Goal: Task Accomplishment & Management: Complete application form

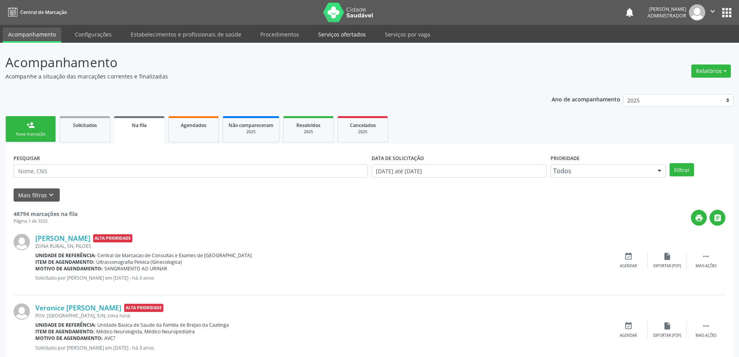
click at [343, 35] on link "Serviços ofertados" at bounding box center [342, 35] width 59 height 14
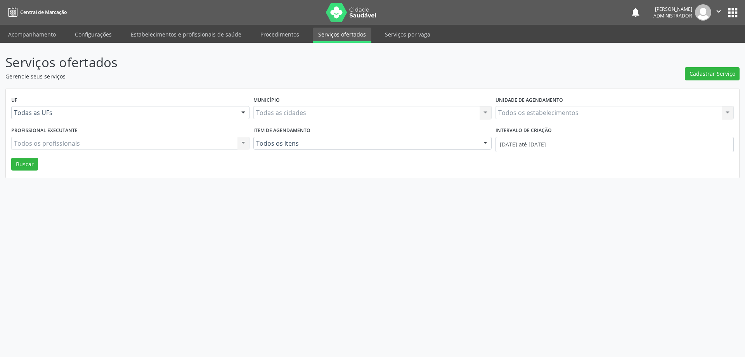
click at [526, 114] on div "Todos os estabelecimentos Todos os estabelecimentos Nenhum resultado encontrado…" at bounding box center [615, 112] width 238 height 13
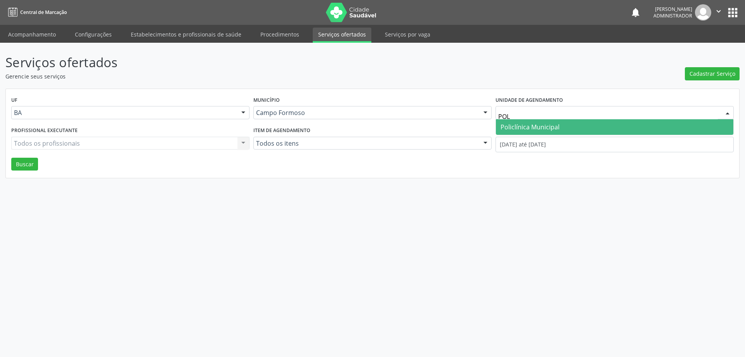
type input "POLI"
click at [519, 123] on span "Policlínica Municipal" at bounding box center [530, 127] width 59 height 9
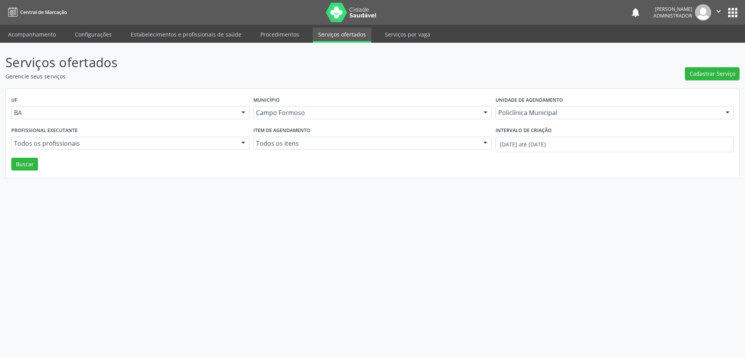
click at [239, 143] on div at bounding box center [244, 143] width 12 height 13
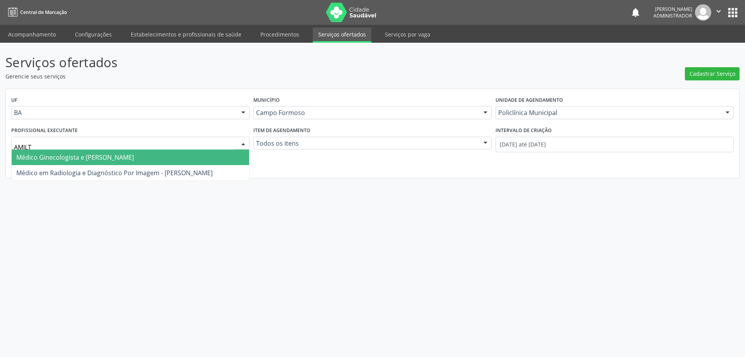
type input "AMILTO"
click at [57, 156] on span "Médico Ginecologista e [PERSON_NAME]" at bounding box center [75, 157] width 118 height 9
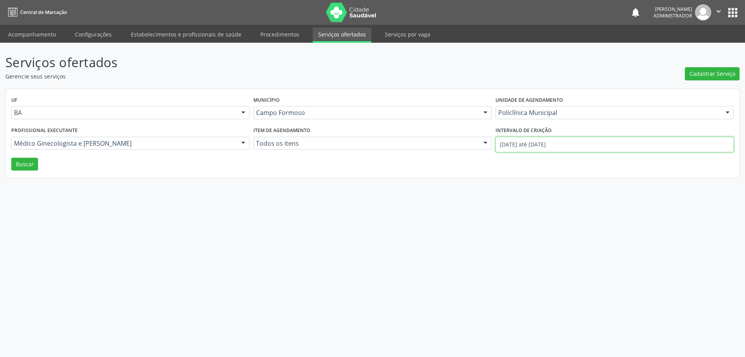
click at [528, 143] on input "[DATE] até [DATE]" at bounding box center [615, 145] width 238 height 16
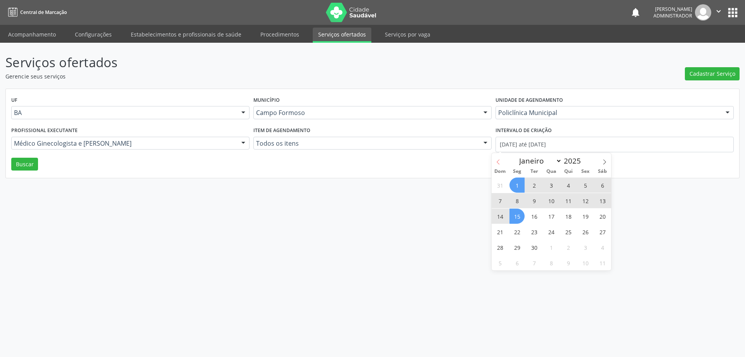
click at [498, 163] on icon at bounding box center [498, 161] width 5 height 5
select select "7"
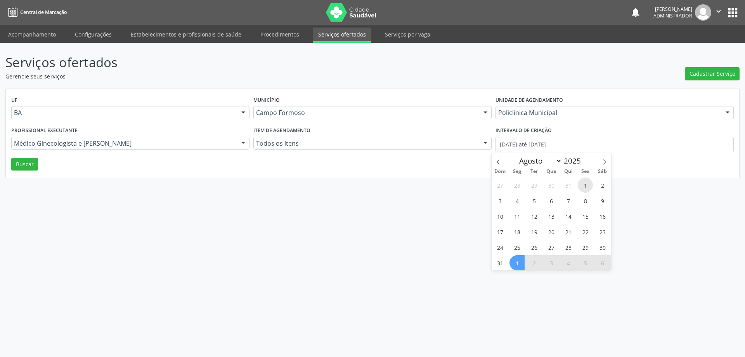
click at [585, 187] on span "1" at bounding box center [585, 184] width 15 height 15
type input "01/08/2025"
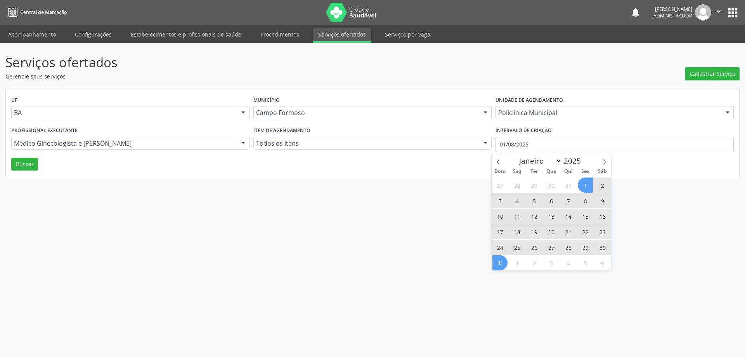
click at [501, 261] on span "31" at bounding box center [500, 262] width 15 height 15
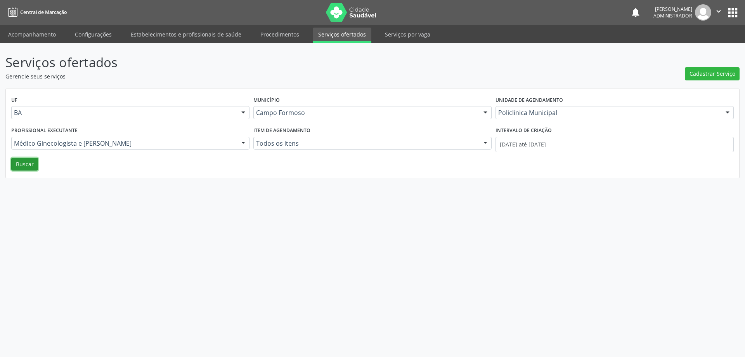
click at [26, 164] on button "Buscar" at bounding box center [24, 164] width 27 height 13
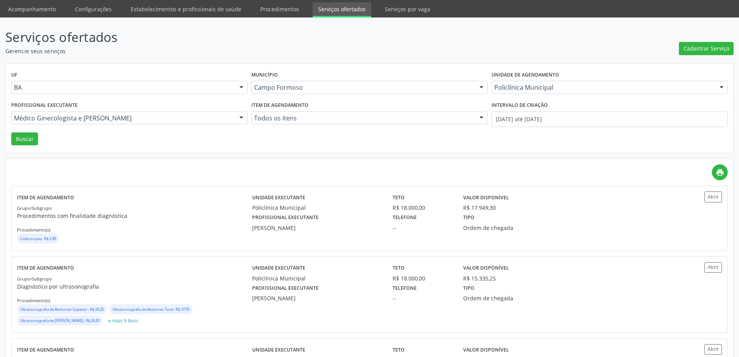
scroll to position [39, 0]
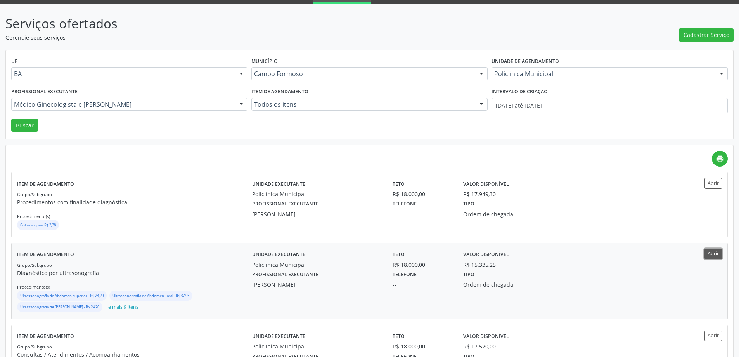
click at [716, 257] on button "Abrir" at bounding box center [713, 253] width 17 height 10
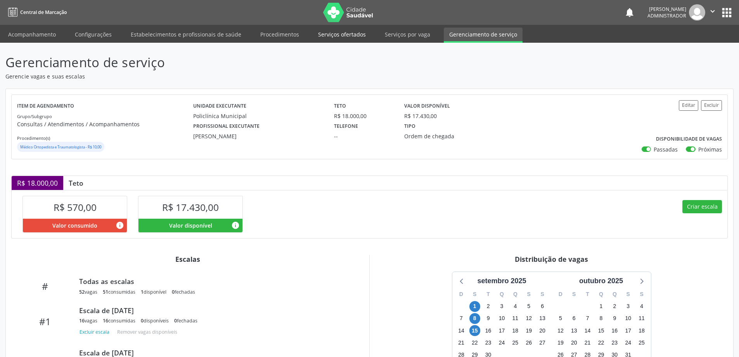
click at [339, 30] on link "Serviços ofertados" at bounding box center [342, 35] width 59 height 14
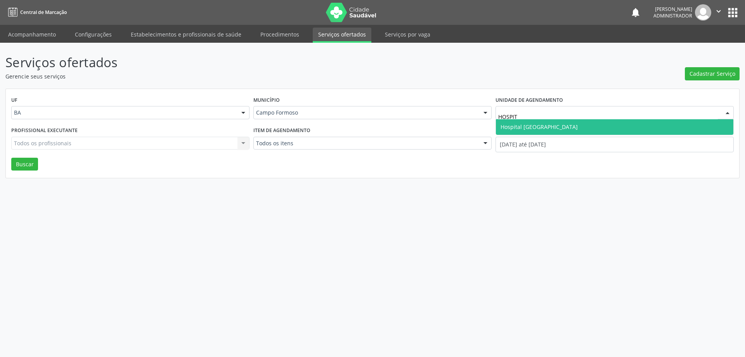
type input "HOSPITA"
drag, startPoint x: 548, startPoint y: 128, endPoint x: 618, endPoint y: 132, distance: 70.0
click at [556, 127] on span "Hospital [GEOGRAPHIC_DATA]" at bounding box center [539, 126] width 77 height 7
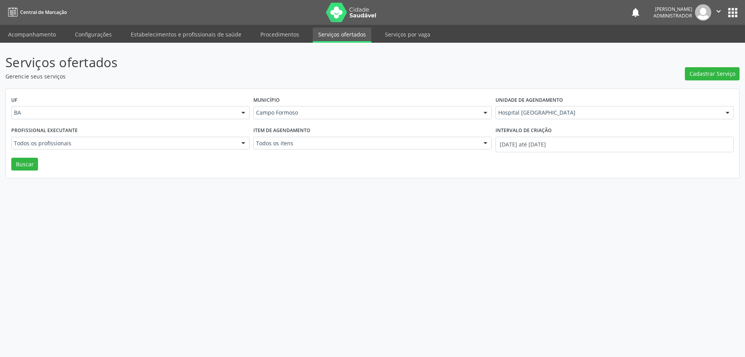
click at [242, 140] on div at bounding box center [244, 143] width 12 height 13
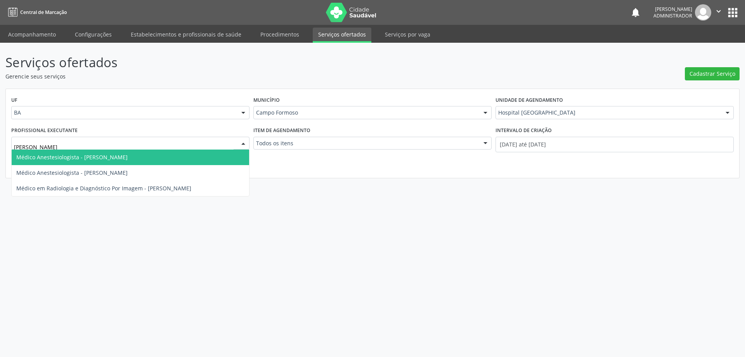
type input "JOEL"
click at [83, 159] on span "Médico Anestesiologista - Joel da Rocha Almeida" at bounding box center [71, 156] width 111 height 7
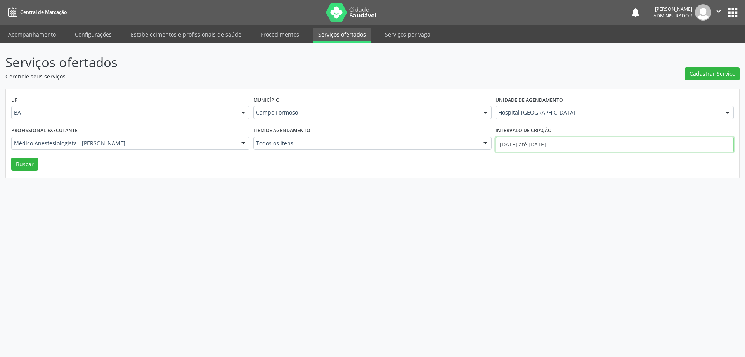
click at [547, 143] on input "[DATE] até [DATE]" at bounding box center [615, 145] width 238 height 16
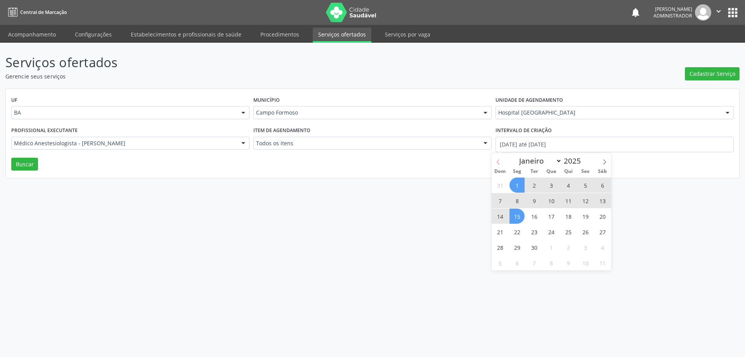
click at [497, 160] on icon at bounding box center [498, 161] width 5 height 5
select select "7"
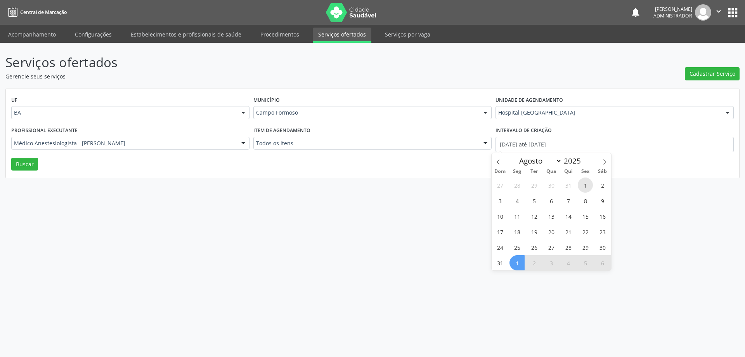
click at [583, 183] on span "1" at bounding box center [585, 184] width 15 height 15
type input "01/08/2025"
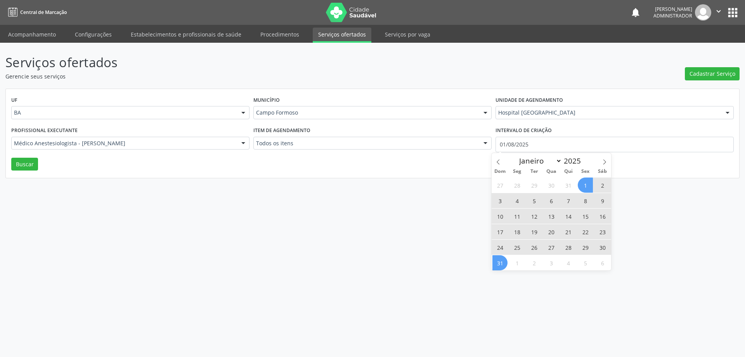
click at [499, 269] on span "31" at bounding box center [500, 262] width 15 height 15
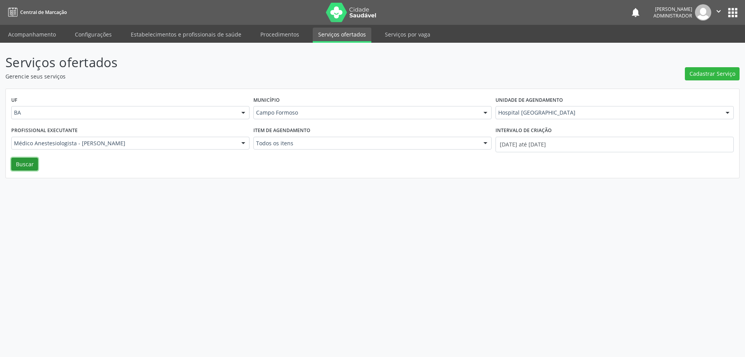
click at [24, 169] on button "Buscar" at bounding box center [24, 164] width 27 height 13
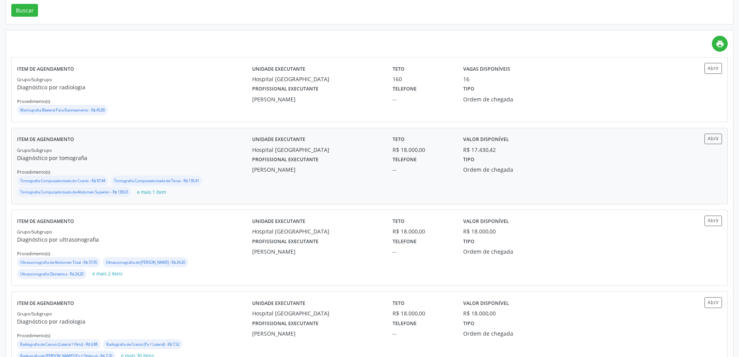
scroll to position [155, 0]
click at [708, 134] on button "Abrir" at bounding box center [713, 137] width 17 height 10
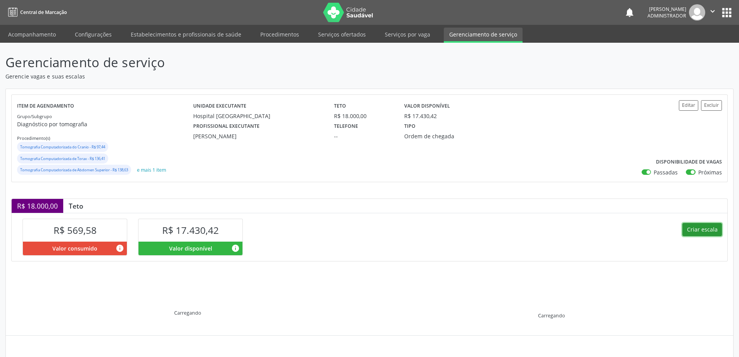
click at [702, 227] on button "Criar escala" at bounding box center [703, 229] width 40 height 13
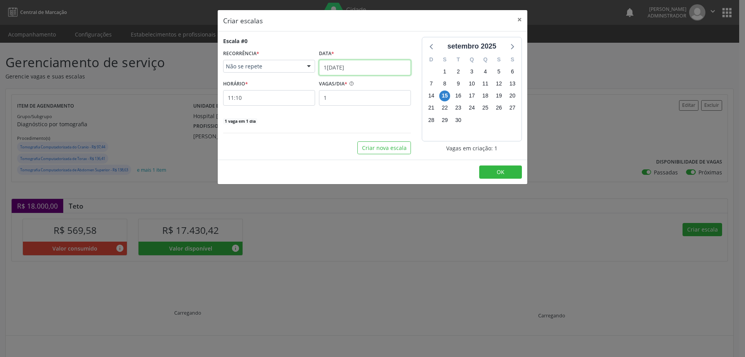
click at [338, 61] on input "15/09/2025" at bounding box center [365, 68] width 92 height 16
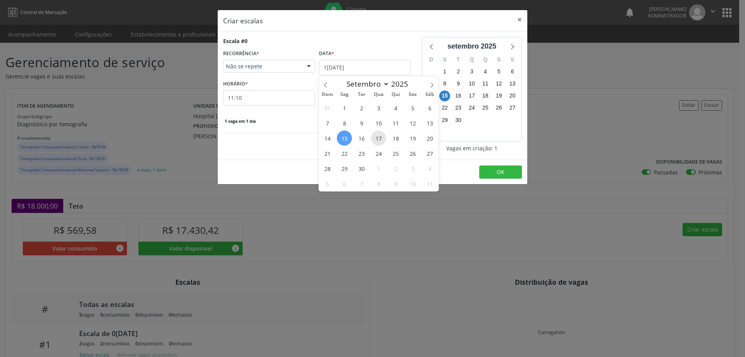
click at [380, 137] on span "17" at bounding box center [378, 137] width 15 height 15
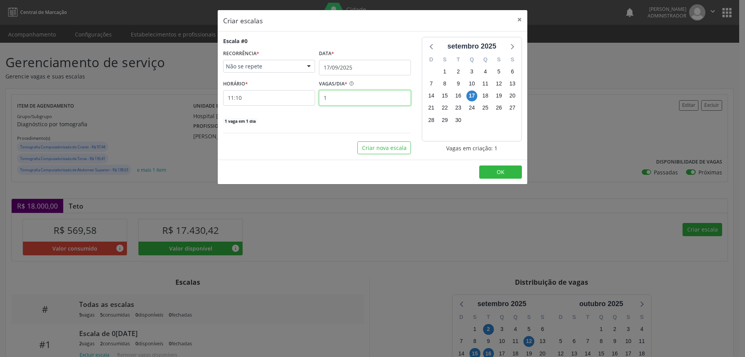
click at [346, 99] on input "1" at bounding box center [365, 98] width 92 height 16
type input "2"
click at [287, 97] on input "11:10" at bounding box center [269, 98] width 92 height 16
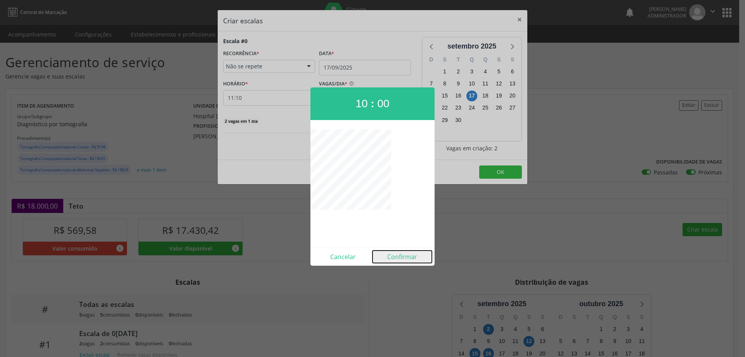
click at [395, 260] on button "Confirmar" at bounding box center [402, 256] width 59 height 12
type input "10:00"
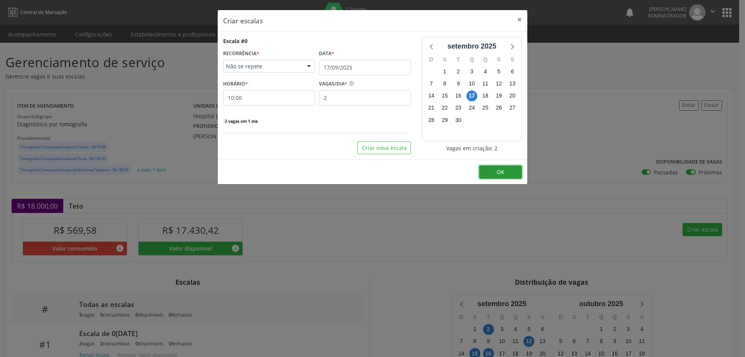
click at [498, 172] on span "OK" at bounding box center [501, 171] width 8 height 7
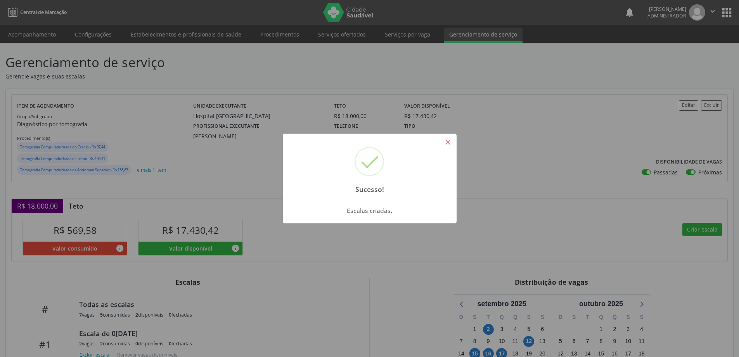
click at [451, 144] on button "×" at bounding box center [448, 141] width 13 height 13
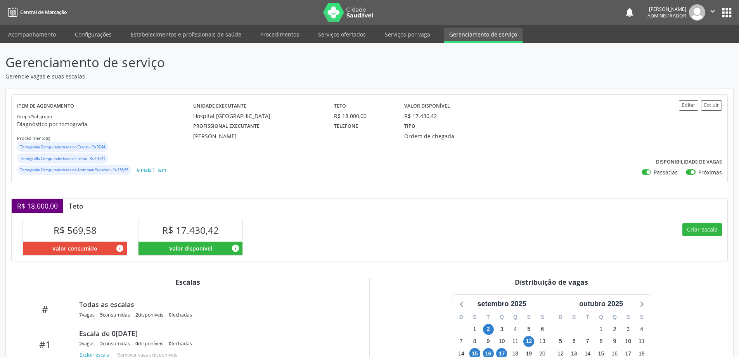
click at [34, 26] on ul "Acompanhamento Configurações Estabelecimentos e profissionais de saúde Procedim…" at bounding box center [369, 34] width 739 height 18
click at [36, 35] on link "Acompanhamento" at bounding box center [32, 35] width 59 height 14
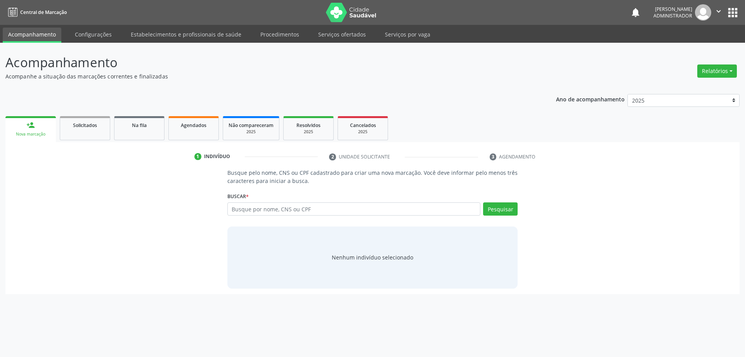
click at [261, 212] on input "text" at bounding box center [353, 208] width 253 height 13
type input "701202049000910"
click at [494, 210] on button "Pesquisar" at bounding box center [500, 208] width 35 height 13
type input "701202049000910"
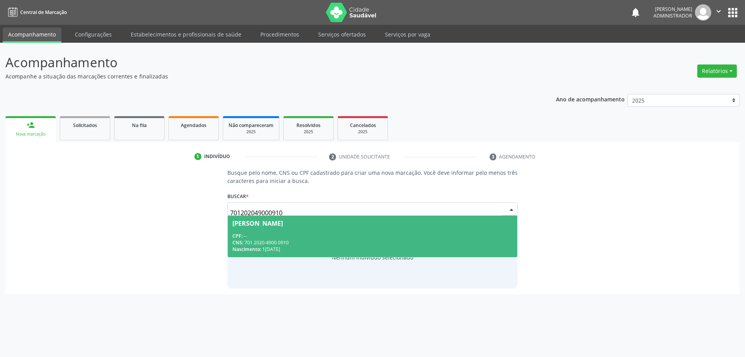
click at [293, 229] on span "José Djair Silva Araújo CPF: -- CNS: 701 2020 4900 0910 Nascimento: 11/04/1985" at bounding box center [373, 236] width 290 height 42
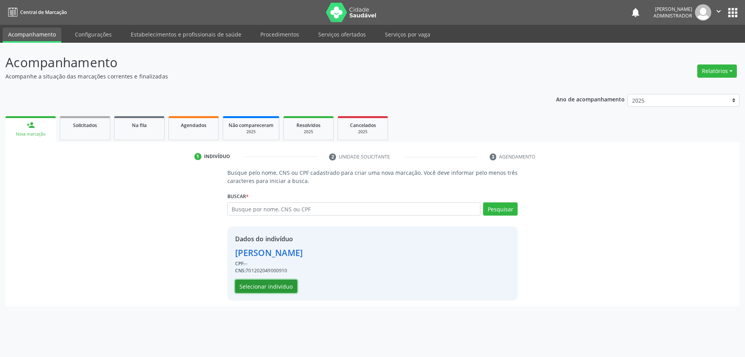
click at [274, 286] on button "Selecionar indivíduo" at bounding box center [266, 285] width 62 height 13
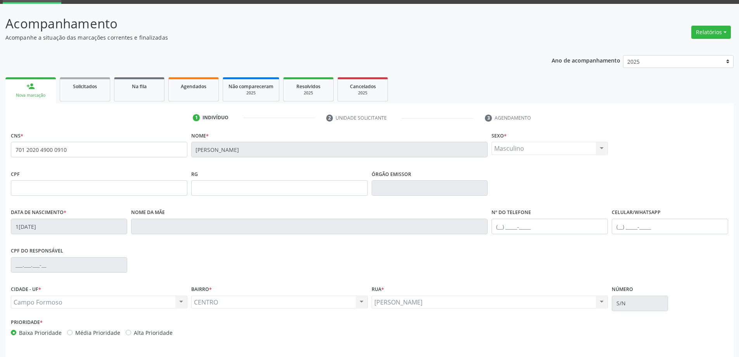
scroll to position [64, 0]
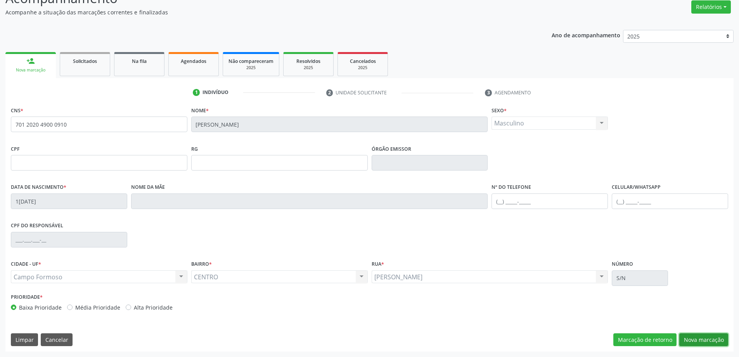
click at [701, 340] on button "Nova marcação" at bounding box center [704, 339] width 49 height 13
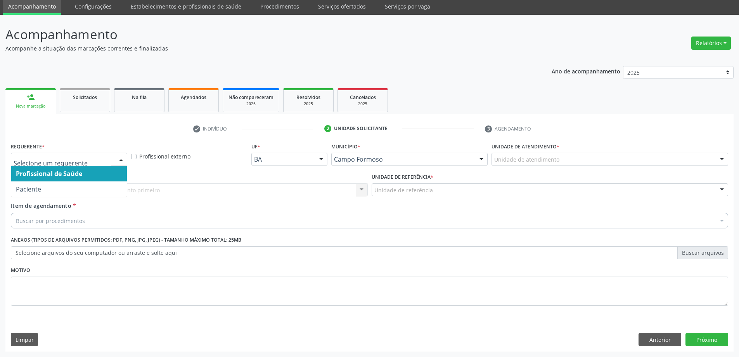
click at [121, 155] on div at bounding box center [121, 159] width 12 height 13
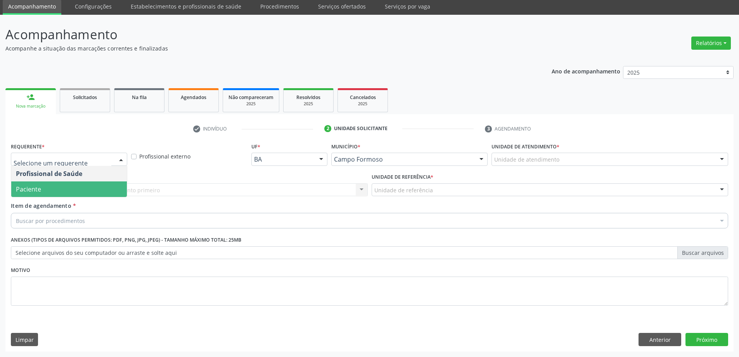
click at [109, 190] on span "Paciente" at bounding box center [69, 189] width 116 height 16
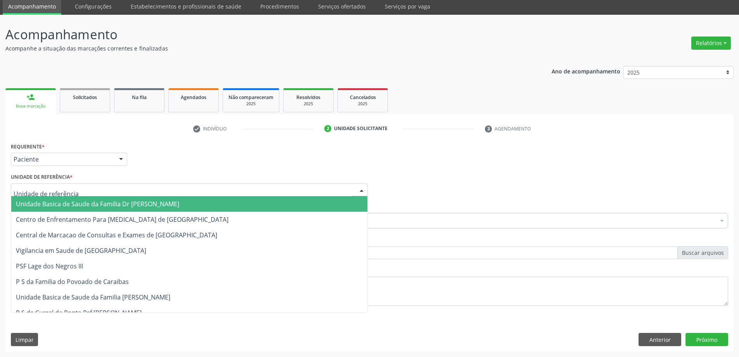
click at [357, 187] on div at bounding box center [362, 190] width 12 height 13
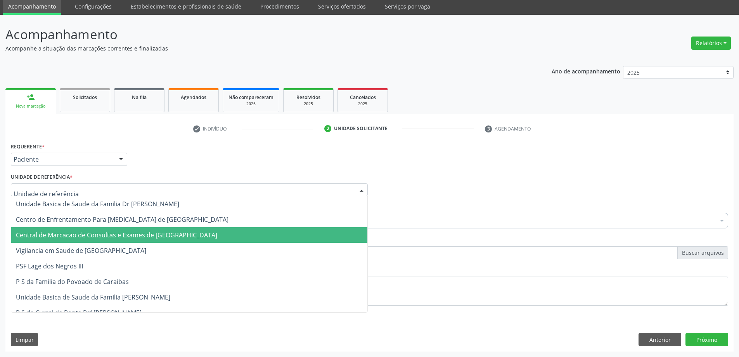
click at [314, 229] on span "Central de Marcacao de Consultas e Exames de [GEOGRAPHIC_DATA]" at bounding box center [189, 235] width 356 height 16
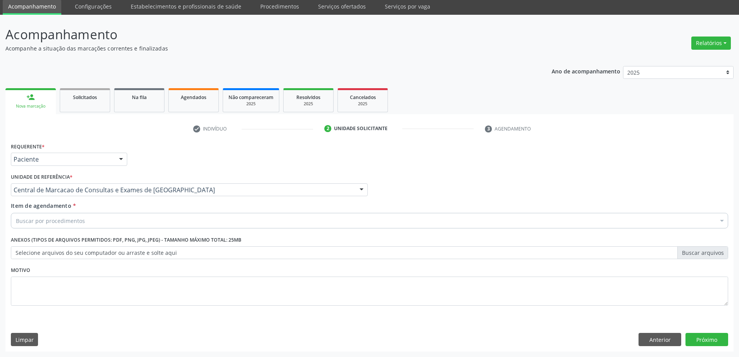
click at [316, 222] on div "Buscar por procedimentos" at bounding box center [370, 221] width 718 height 16
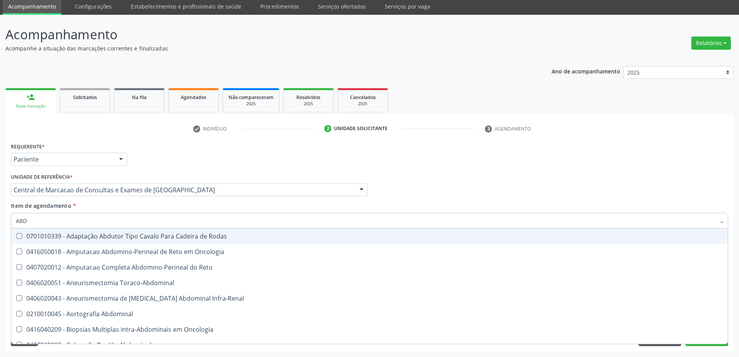
type input "ABDO"
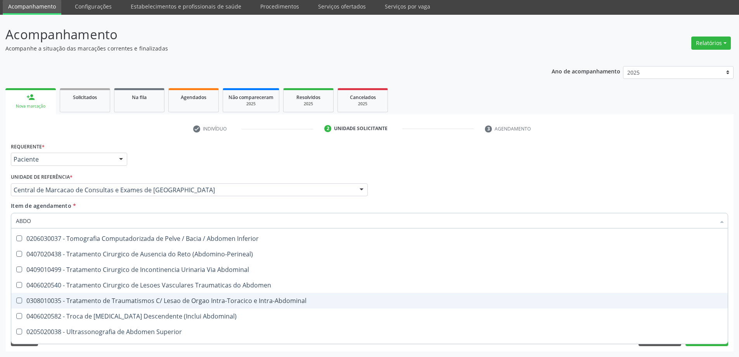
scroll to position [467, 0]
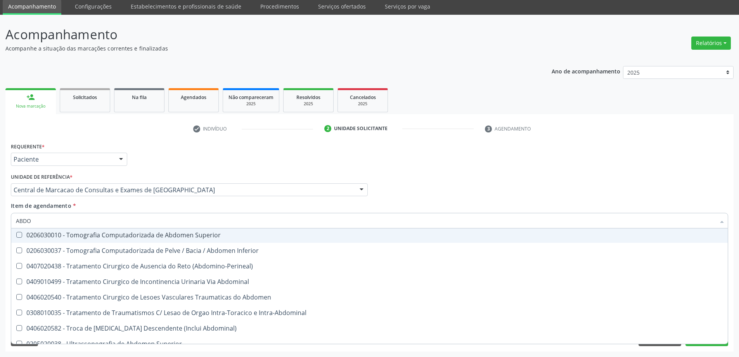
click at [211, 236] on div "0206030010 - Tomografia Computadorizada de Abdomen Superior" at bounding box center [370, 235] width 708 height 6
checkbox Superior "true"
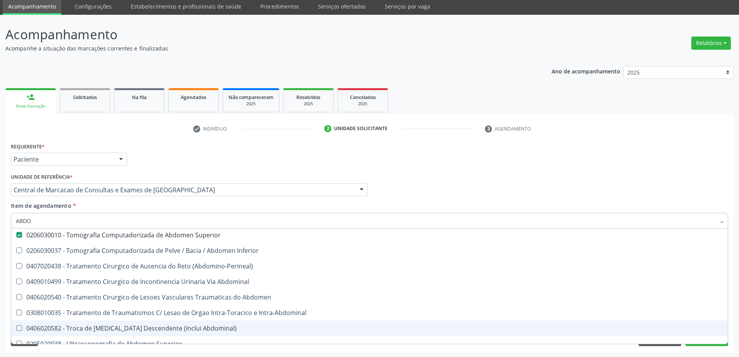
scroll to position [506, 0]
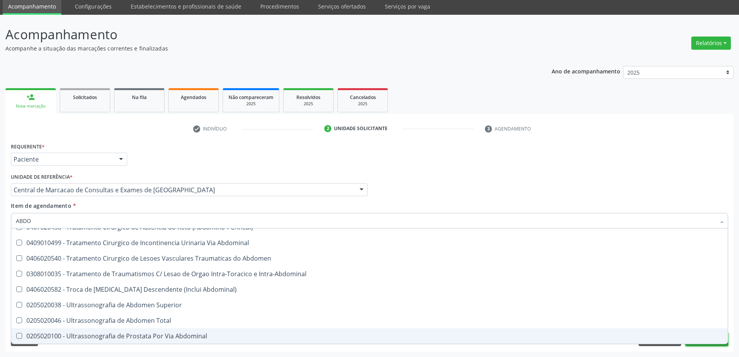
click at [714, 345] on button "Próximo" at bounding box center [707, 339] width 43 height 13
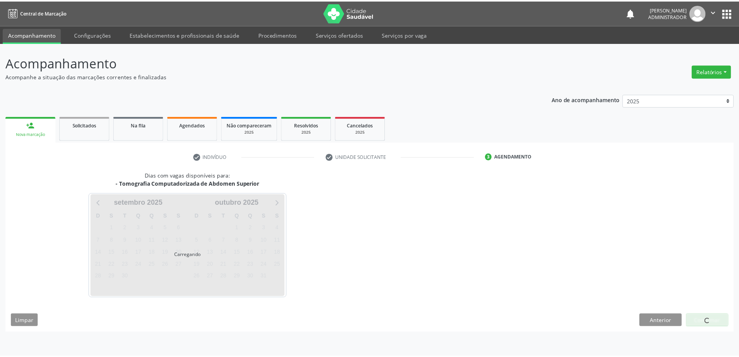
scroll to position [0, 0]
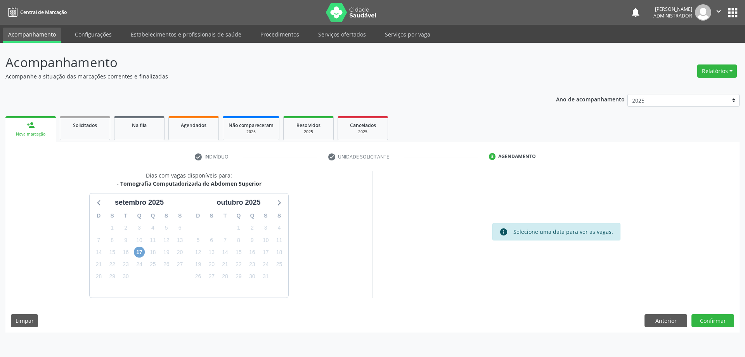
click at [137, 256] on span "17" at bounding box center [139, 251] width 11 height 11
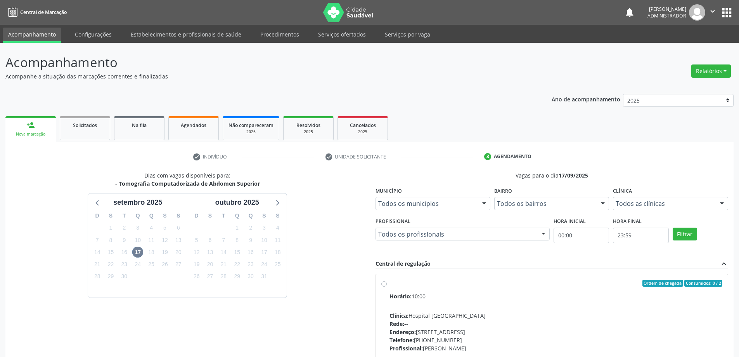
drag, startPoint x: 384, startPoint y: 285, endPoint x: 392, endPoint y: 285, distance: 7.8
click at [390, 285] on label "Ordem de chegada Consumidos: 0 / 2 Horário: 10:00 Clínica: Hospital Sao Francis…" at bounding box center [556, 338] width 333 height 119
click at [384, 285] on input "Ordem de chegada Consumidos: 0 / 2 Horário: 10:00 Clínica: Hospital Sao Francis…" at bounding box center [384, 282] width 5 height 7
radio input "true"
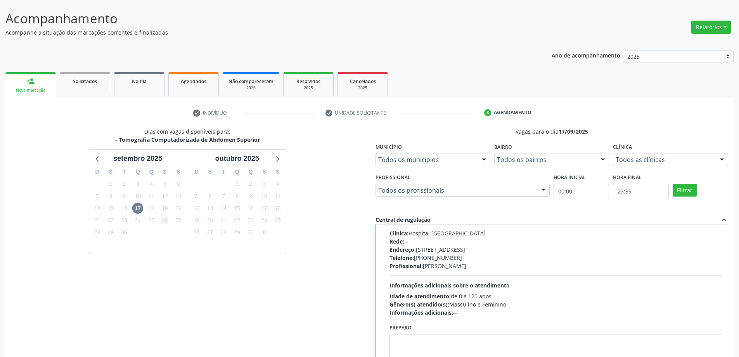
scroll to position [107, 0]
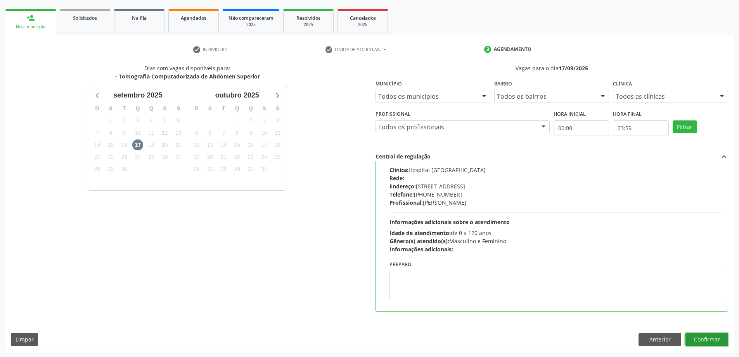
click at [706, 342] on button "Confirmar" at bounding box center [707, 339] width 43 height 13
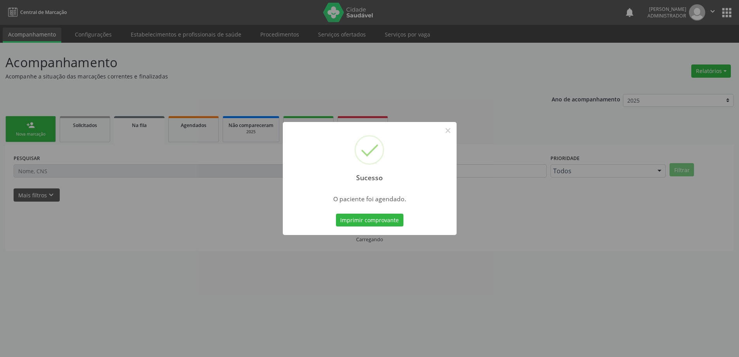
scroll to position [0, 0]
click at [379, 216] on button "Imprimir comprovante" at bounding box center [373, 219] width 68 height 13
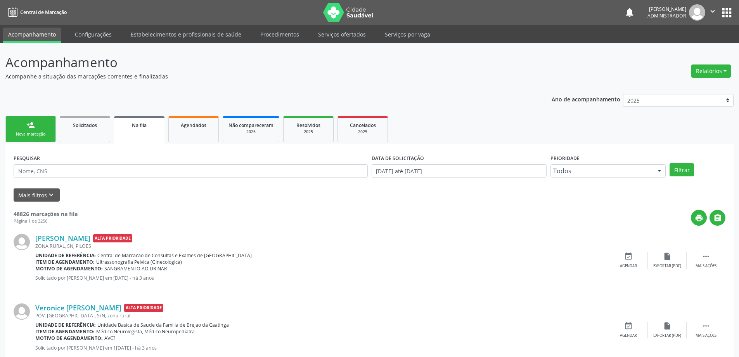
click at [25, 125] on link "person_add Nova marcação" at bounding box center [30, 129] width 50 height 26
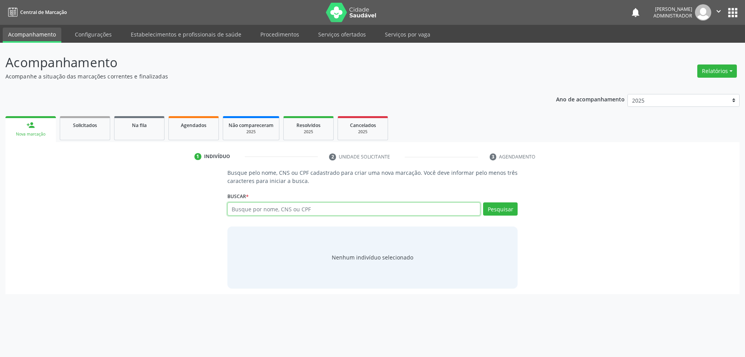
click at [312, 209] on input "text" at bounding box center [353, 208] width 253 height 13
paste input "701 2020 4900 0910"
type input "701 2020 4900 0910"
click at [507, 207] on button "Pesquisar" at bounding box center [500, 208] width 35 height 13
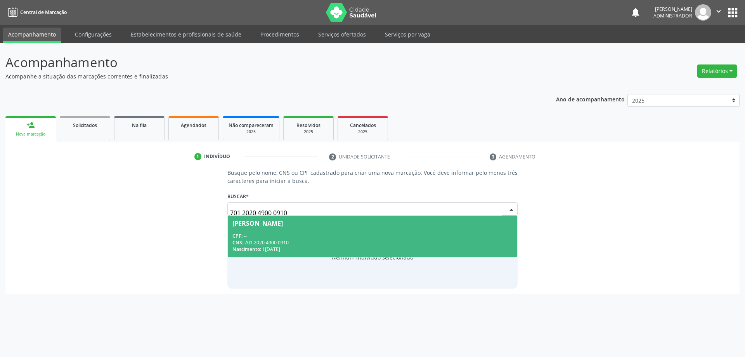
click at [264, 237] on div "CPF: --" at bounding box center [372, 235] width 281 height 7
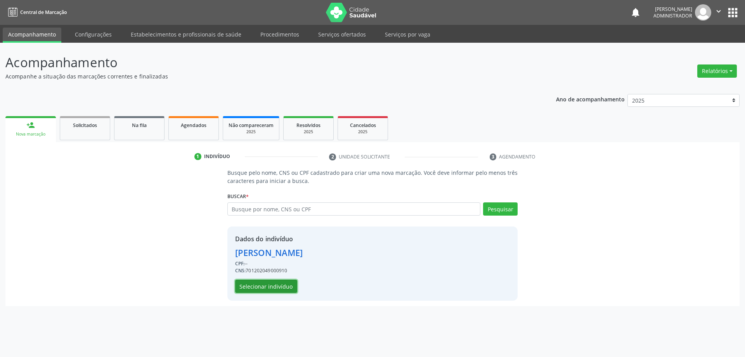
click at [261, 290] on button "Selecionar indivíduo" at bounding box center [266, 285] width 62 height 13
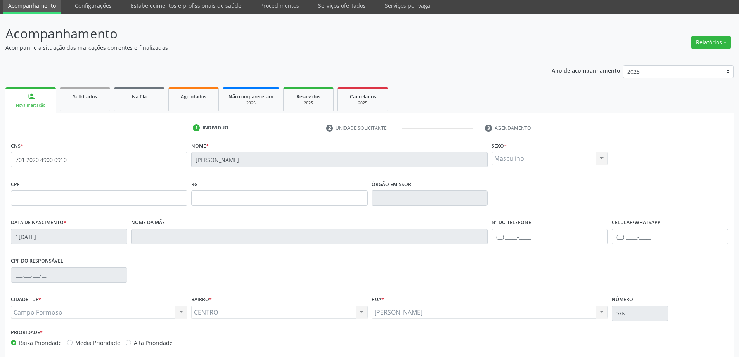
scroll to position [64, 0]
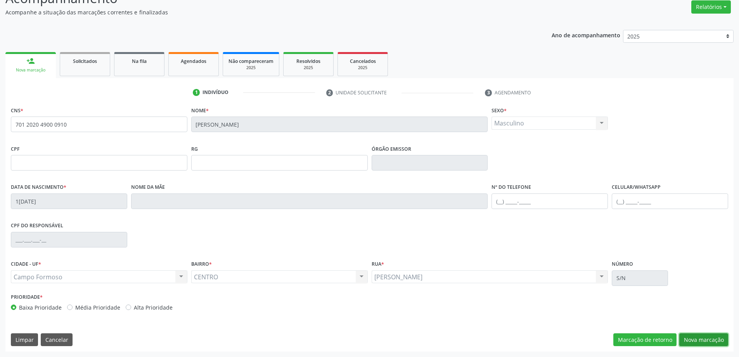
click at [701, 342] on button "Nova marcação" at bounding box center [704, 339] width 49 height 13
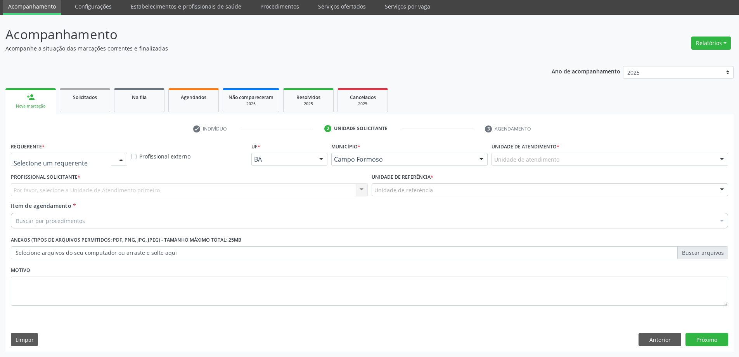
click at [117, 159] on div at bounding box center [121, 159] width 12 height 13
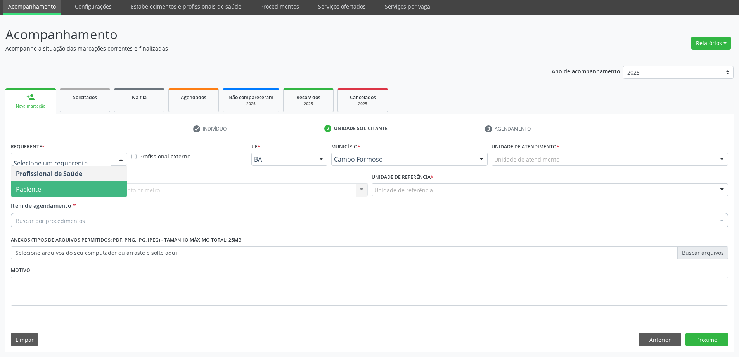
click at [103, 192] on span "Paciente" at bounding box center [69, 189] width 116 height 16
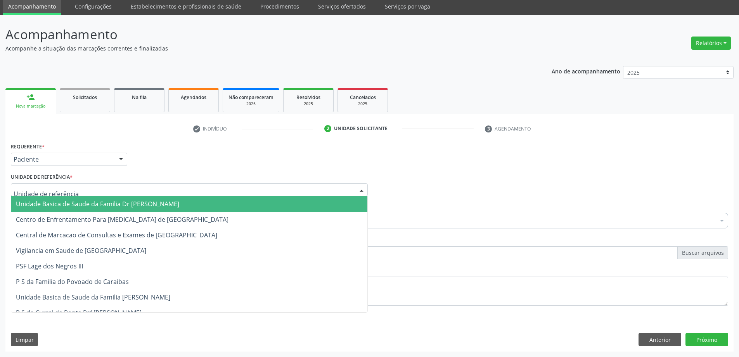
click at [359, 189] on div at bounding box center [362, 190] width 12 height 13
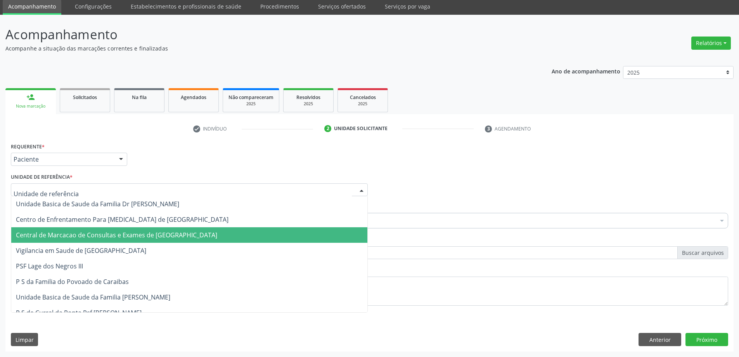
click at [326, 232] on span "Central de Marcacao de Consultas e Exames de [GEOGRAPHIC_DATA]" at bounding box center [189, 235] width 356 height 16
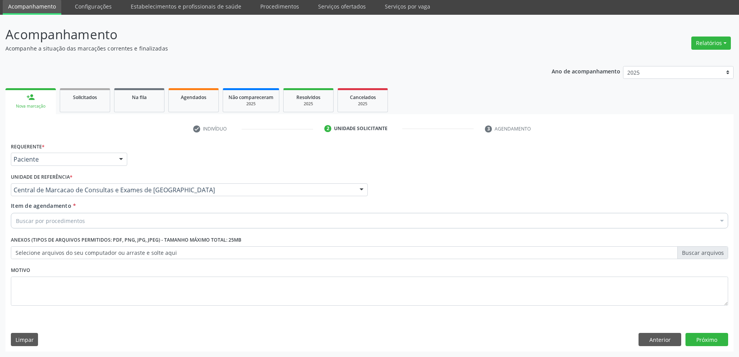
click at [326, 221] on div "Buscar por procedimentos" at bounding box center [370, 221] width 718 height 16
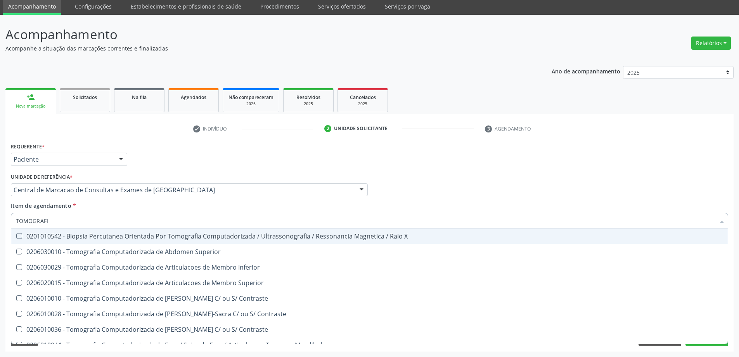
type input "TOMOGRAFIA"
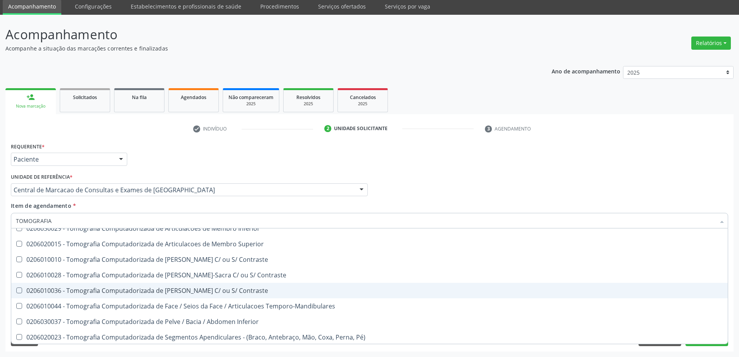
scroll to position [78, 0]
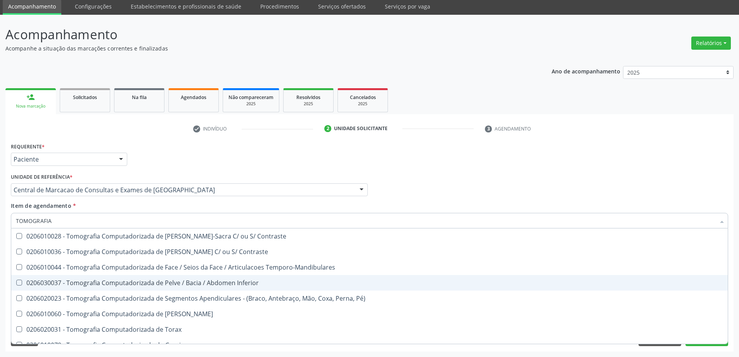
click at [290, 281] on div "0206030037 - Tomografia Computadorizada de Pelve / Bacia / Abdomen Inferior" at bounding box center [370, 282] width 708 height 6
checkbox Inferior "true"
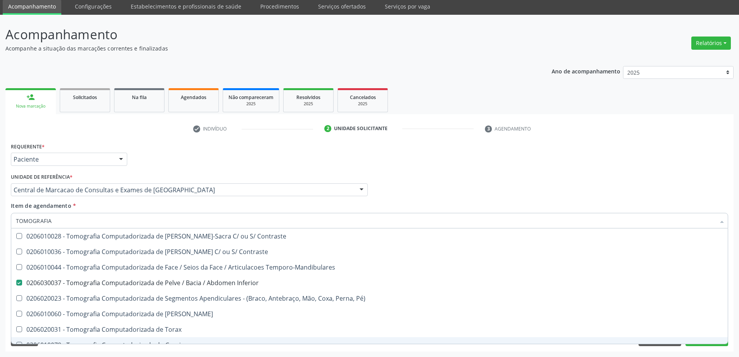
click at [703, 342] on div "0206010079 - Tomografia Computadorizada do Cranio" at bounding box center [370, 345] width 708 height 6
checkbox Cranio "true"
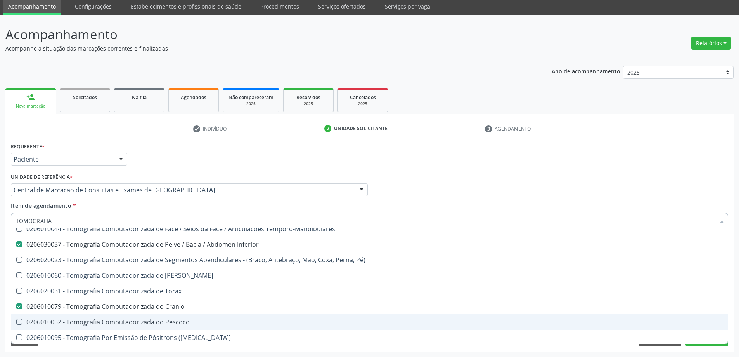
scroll to position [116, 0]
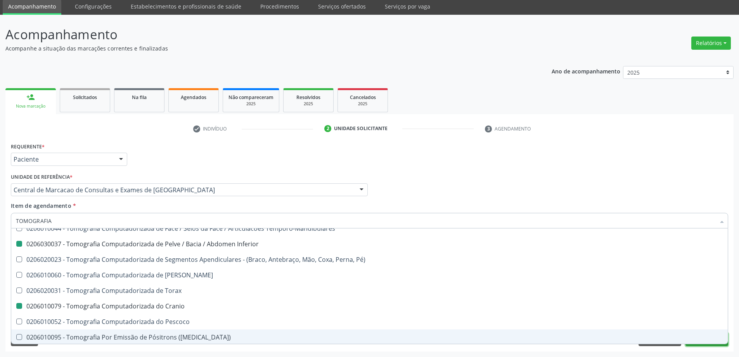
click at [691, 345] on button "Próximo" at bounding box center [707, 339] width 43 height 13
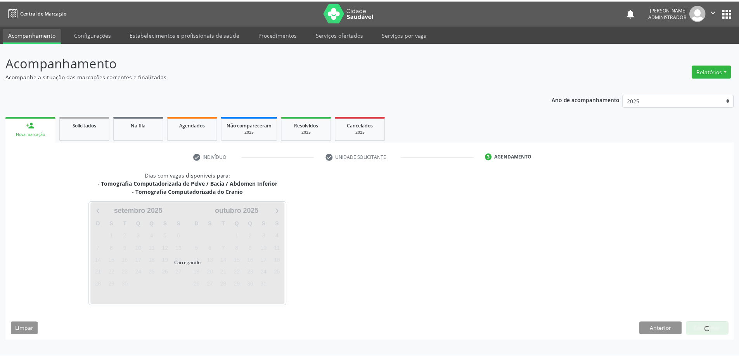
scroll to position [0, 0]
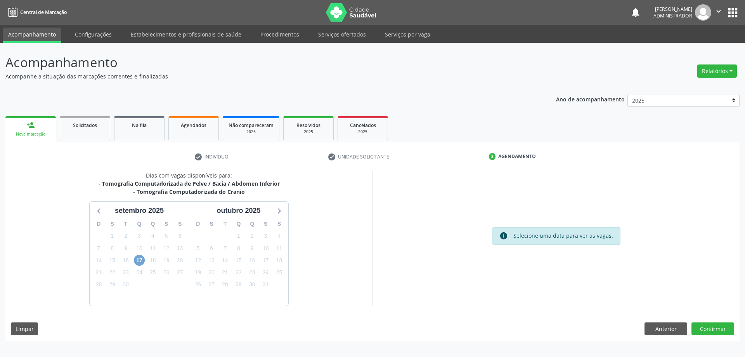
click at [137, 262] on span "17" at bounding box center [139, 260] width 11 height 11
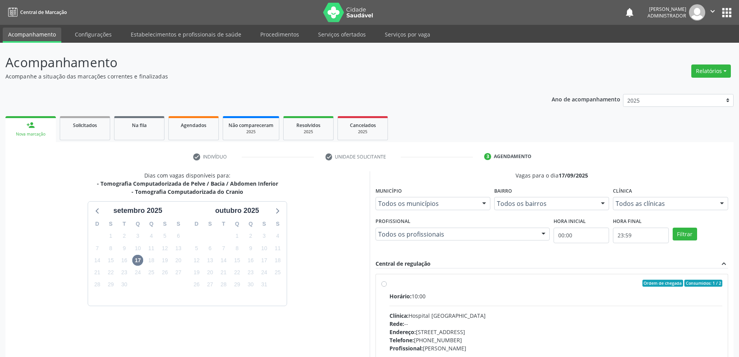
click at [390, 285] on label "Ordem de chegada Consumidos: 1 / 2 Horário: 10:00 Clínica: Hospital Sao Francis…" at bounding box center [556, 338] width 333 height 119
click at [386, 285] on input "Ordem de chegada Consumidos: 1 / 2 Horário: 10:00 Clínica: Hospital Sao Francis…" at bounding box center [384, 282] width 5 height 7
radio input "true"
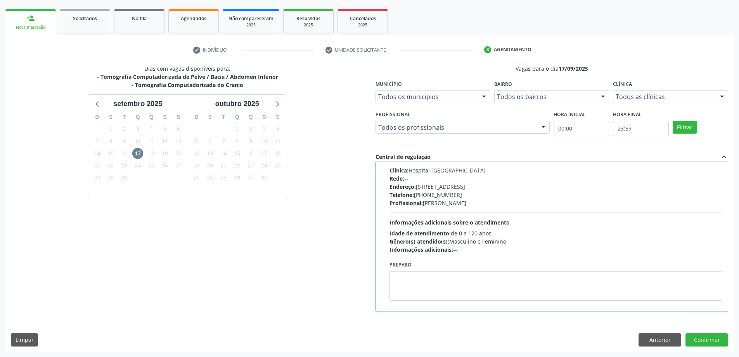
scroll to position [107, 0]
click at [700, 340] on button "Confirmar" at bounding box center [707, 339] width 43 height 13
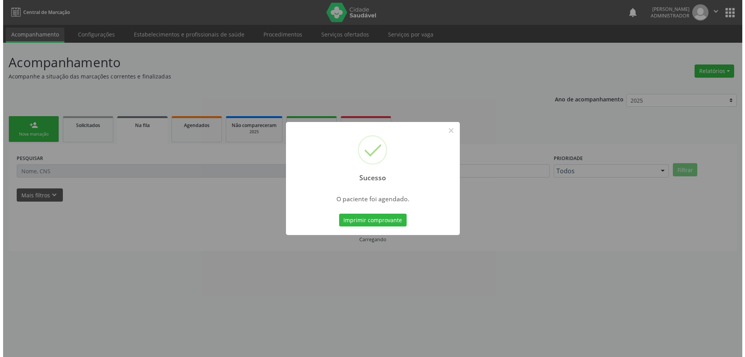
scroll to position [0, 0]
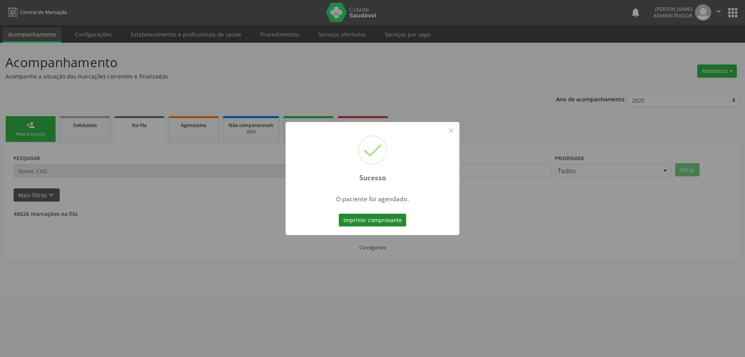
click at [392, 219] on button "Imprimir comprovante" at bounding box center [373, 219] width 68 height 13
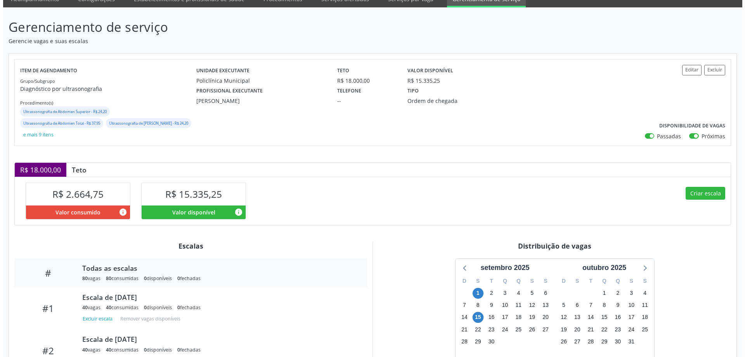
scroll to position [78, 0]
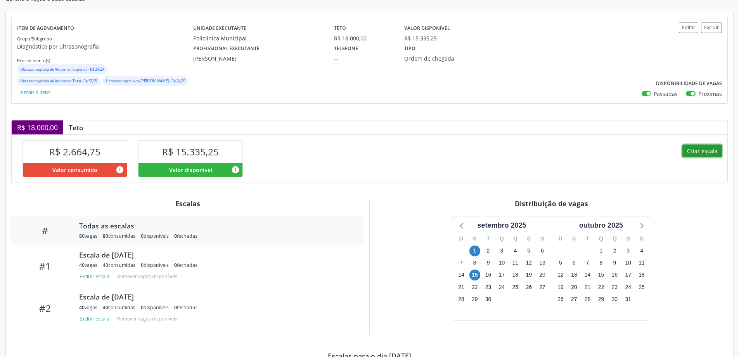
click at [692, 151] on button "Criar escala" at bounding box center [703, 150] width 40 height 13
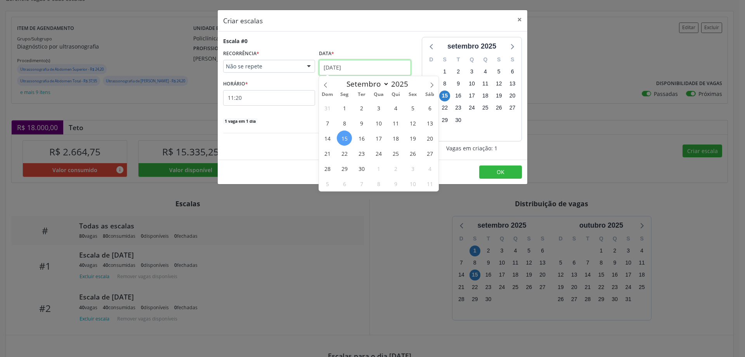
click at [348, 65] on input "15/09/2025" at bounding box center [365, 68] width 92 height 16
click at [341, 153] on span "22" at bounding box center [344, 153] width 15 height 15
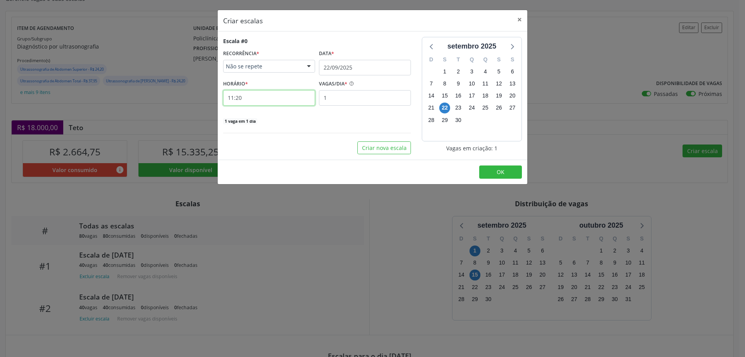
click at [281, 95] on input "11:20" at bounding box center [269, 98] width 92 height 16
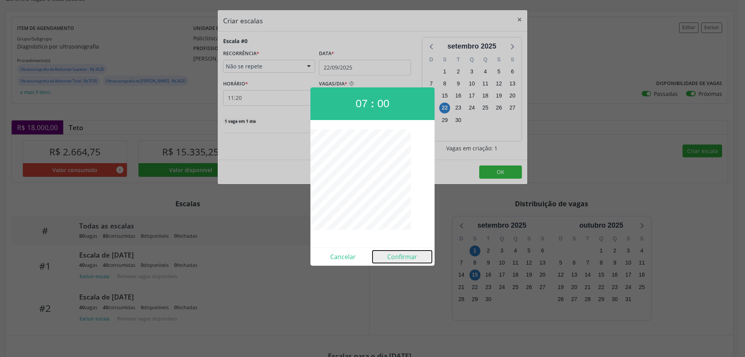
click at [400, 258] on button "Confirmar" at bounding box center [402, 256] width 59 height 12
type input "07:00"
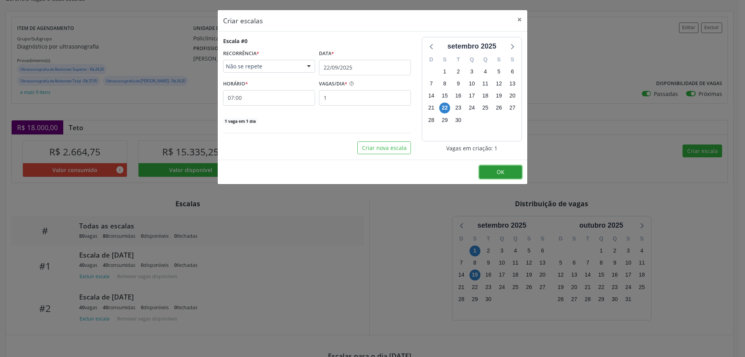
click at [484, 171] on button "OK" at bounding box center [500, 171] width 43 height 13
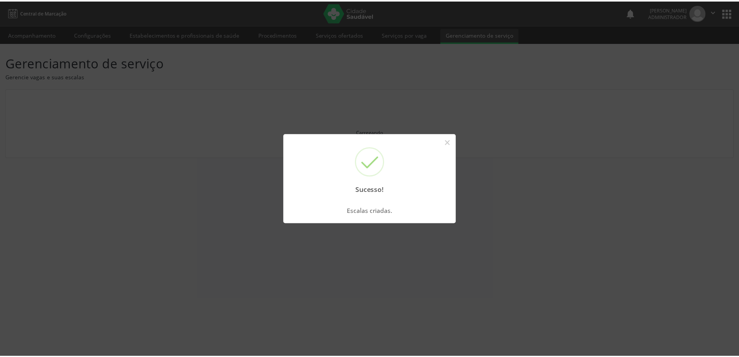
scroll to position [0, 0]
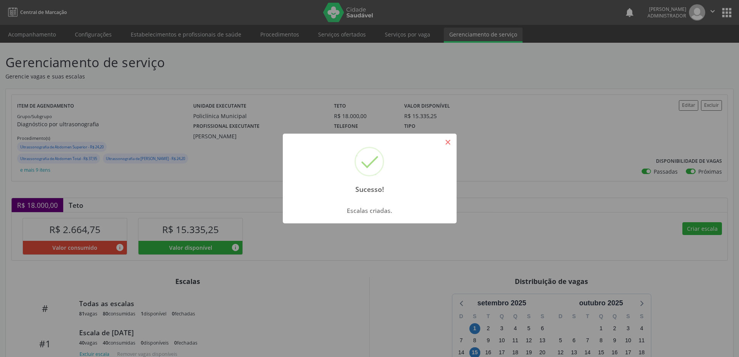
click at [445, 144] on button "×" at bounding box center [448, 141] width 13 height 13
